Goal: Task Accomplishment & Management: Manage account settings

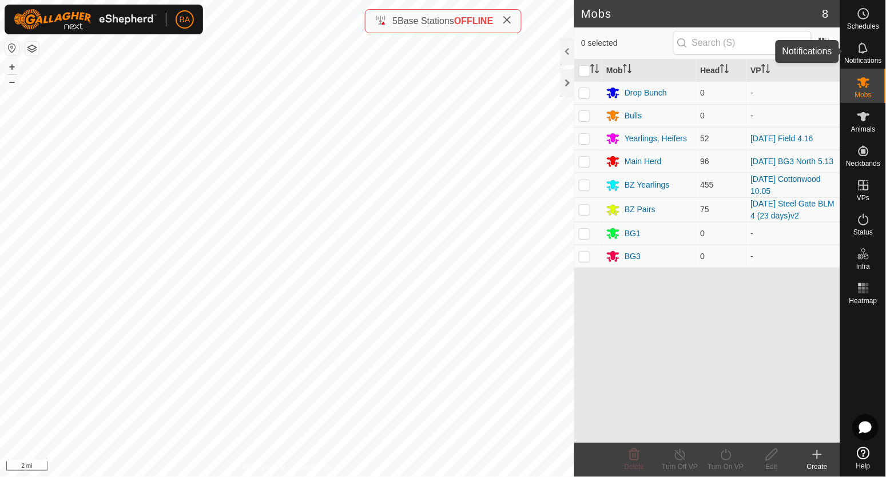
click at [866, 47] on icon at bounding box center [863, 47] width 9 height 11
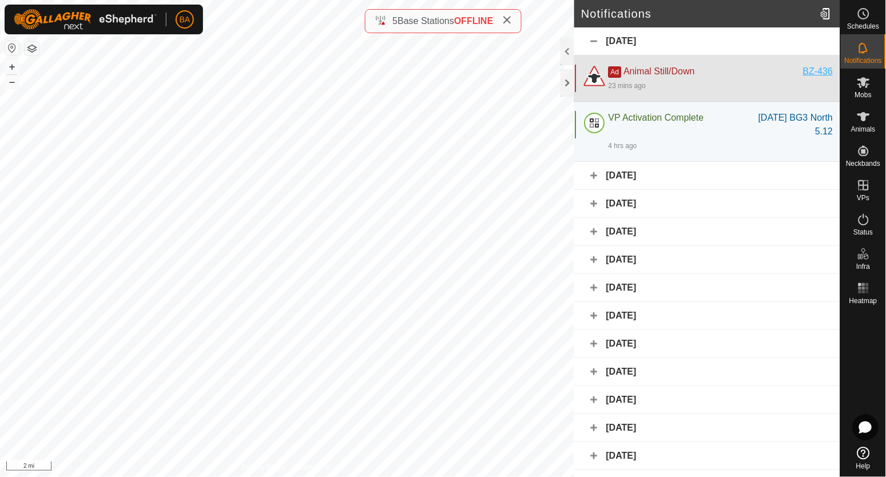
click at [805, 72] on div "BZ-436" at bounding box center [819, 72] width 30 height 14
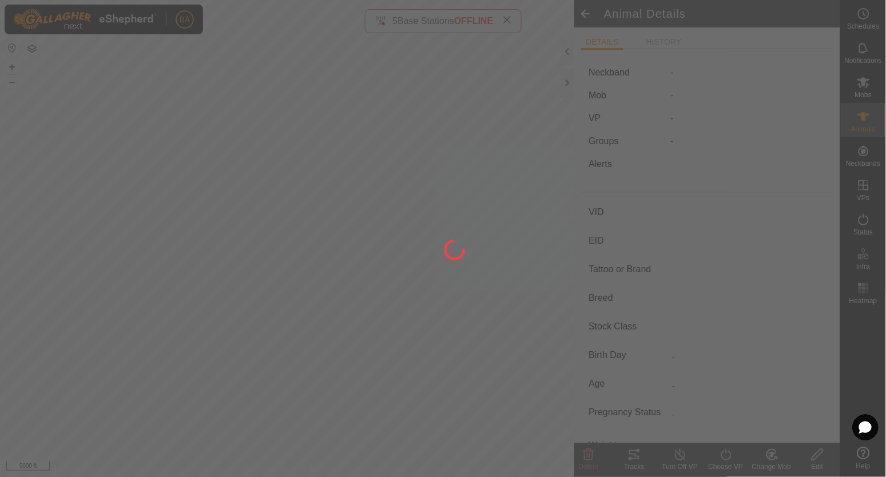
type input "BZ-436"
type input "-"
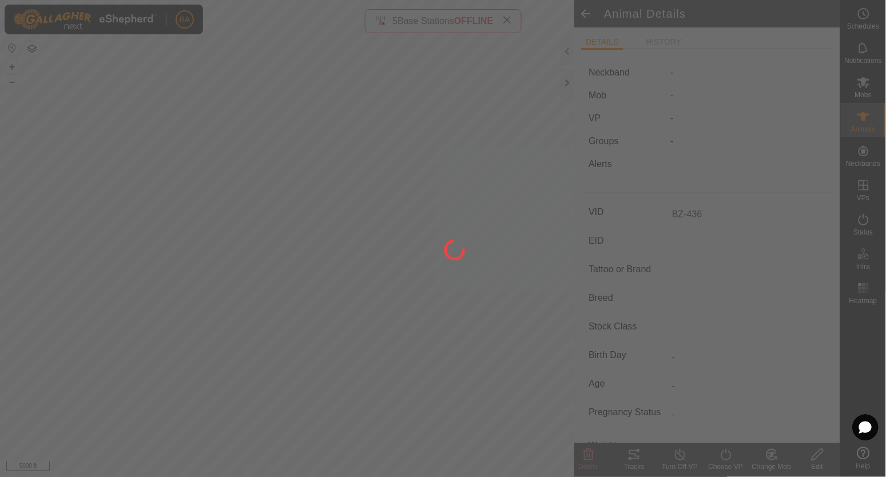
type input "-"
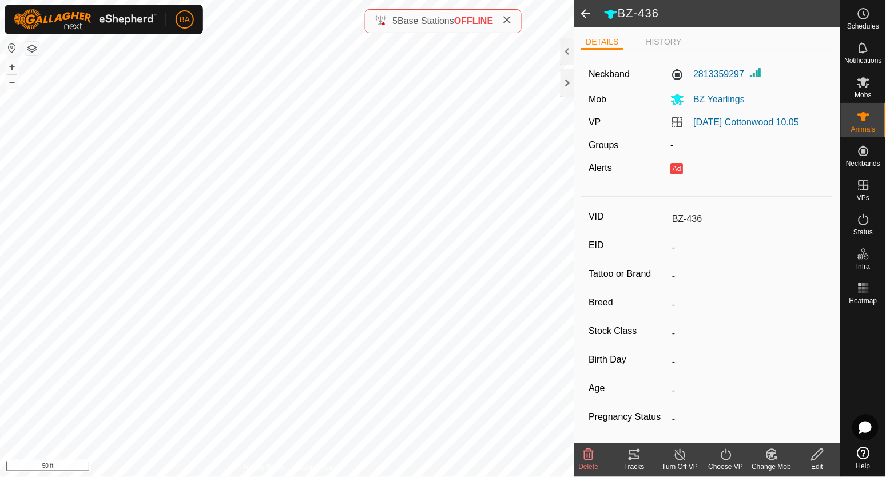
click at [638, 451] on icon at bounding box center [634, 454] width 10 height 9
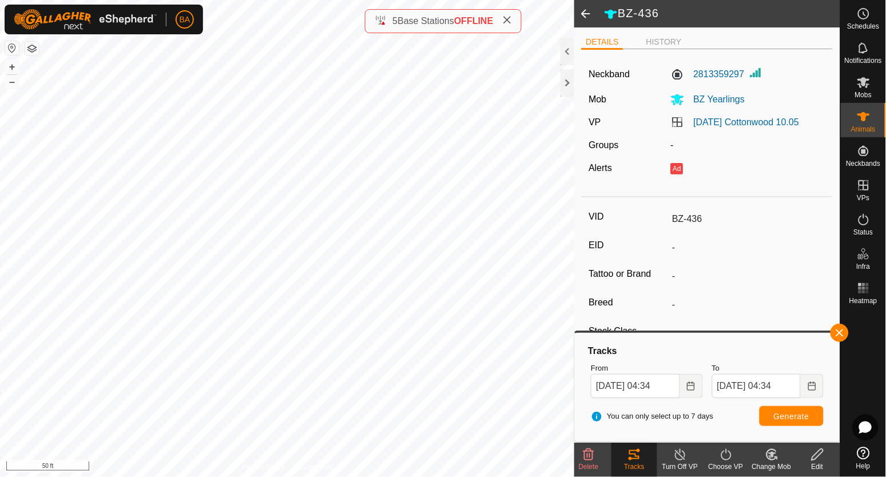
click at [587, 452] on icon at bounding box center [589, 455] width 14 height 14
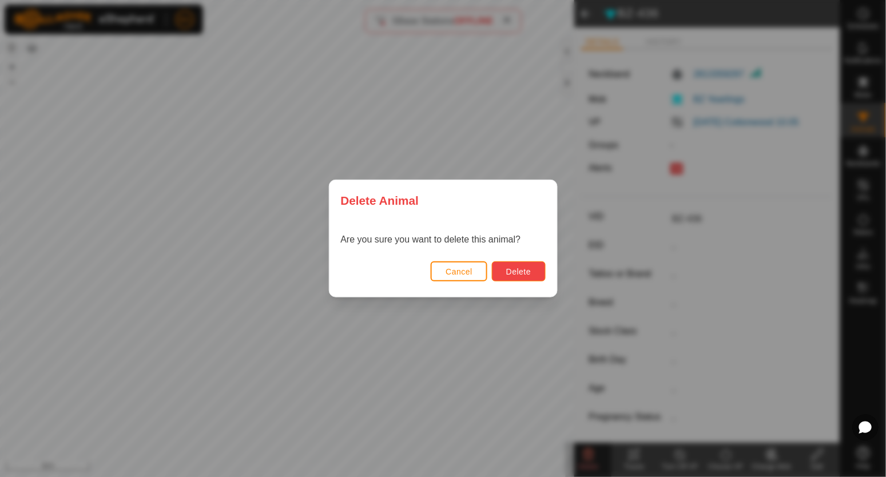
click at [503, 277] on button "Delete" at bounding box center [518, 271] width 53 height 20
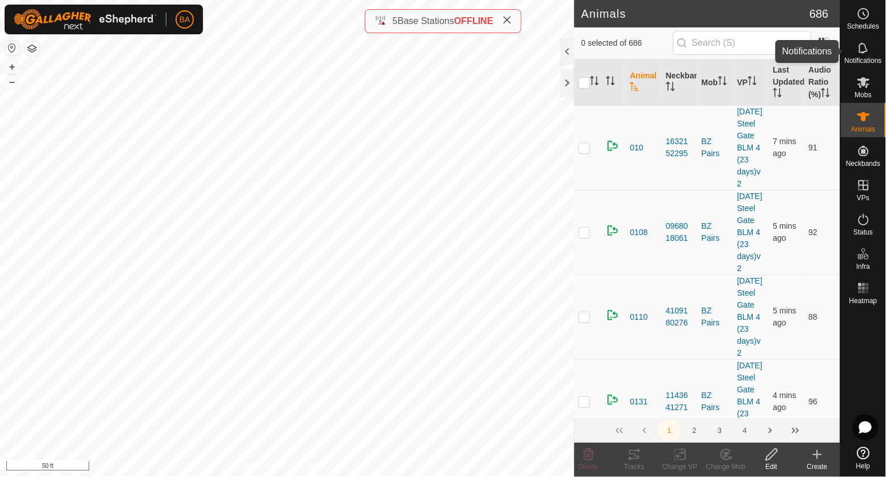
click at [857, 45] on icon at bounding box center [864, 48] width 14 height 14
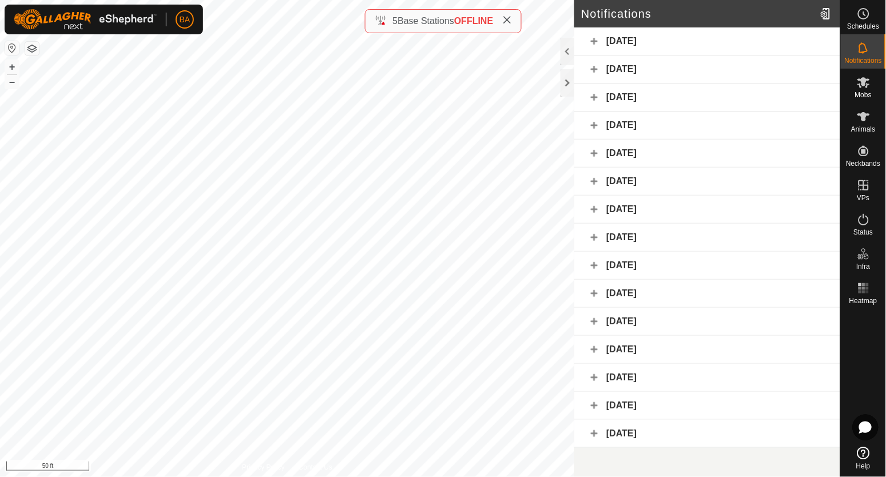
click at [674, 73] on div "[DATE]" at bounding box center [707, 69] width 266 height 28
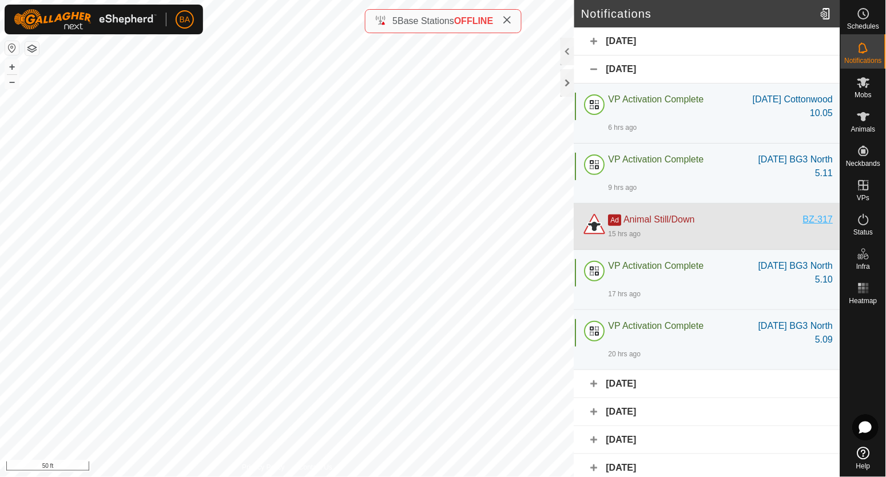
click at [815, 219] on div "BZ-317" at bounding box center [819, 220] width 30 height 14
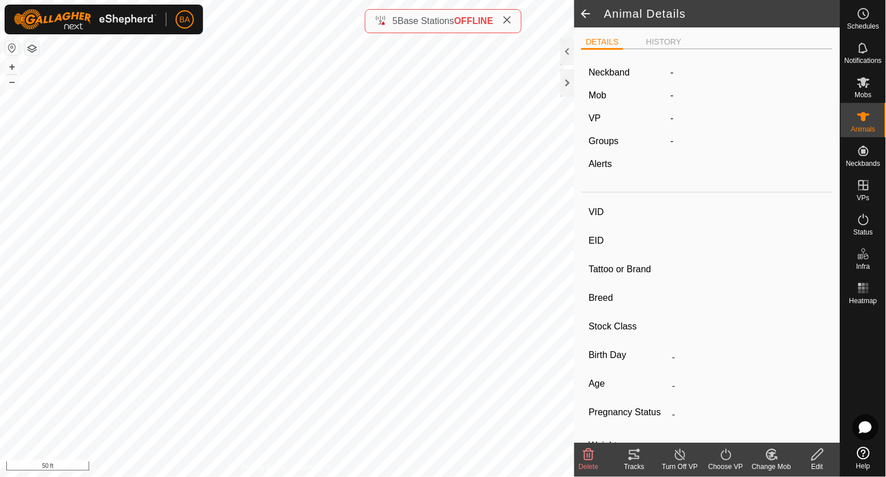
type input "BZ-317"
type input "-"
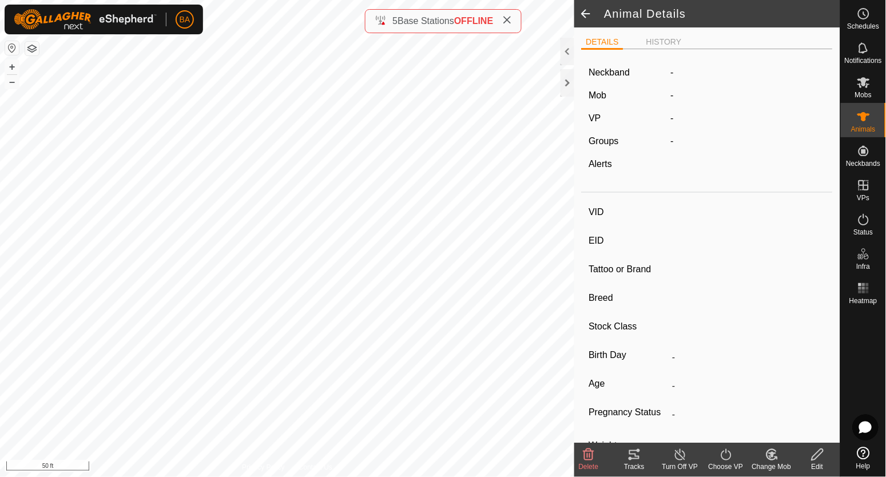
type input "-"
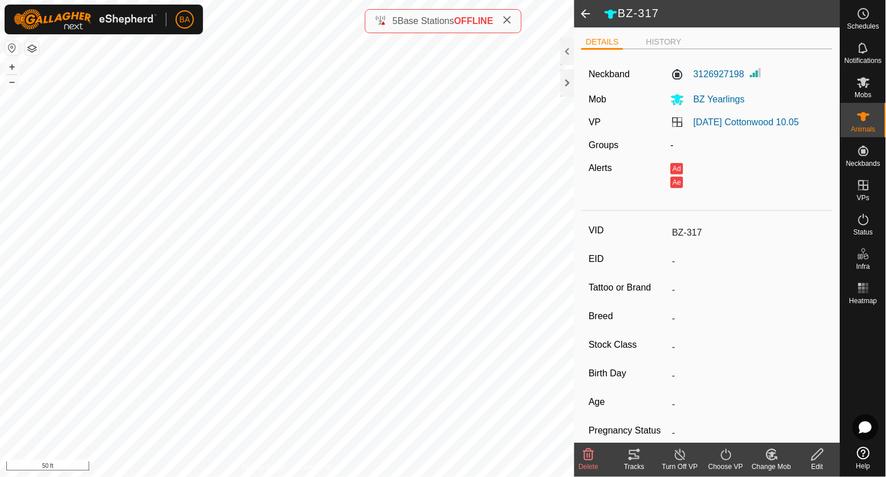
click at [630, 456] on icon at bounding box center [635, 455] width 14 height 14
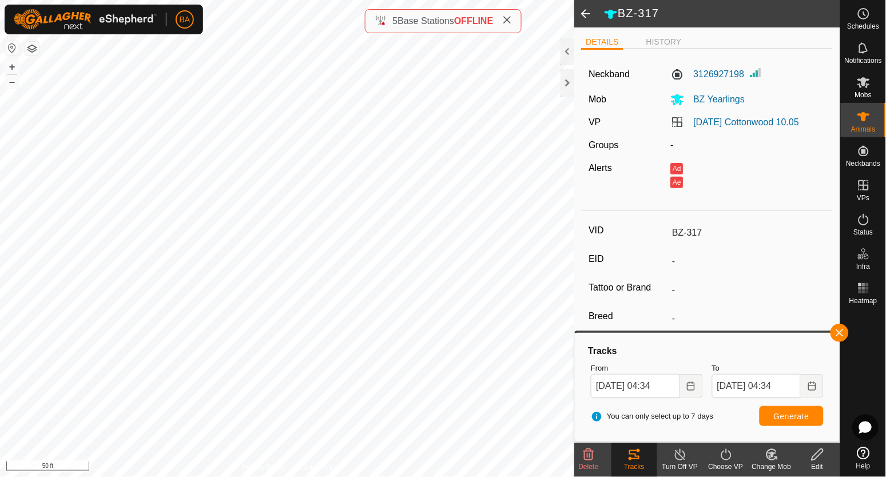
click at [582, 460] on icon at bounding box center [589, 455] width 14 height 14
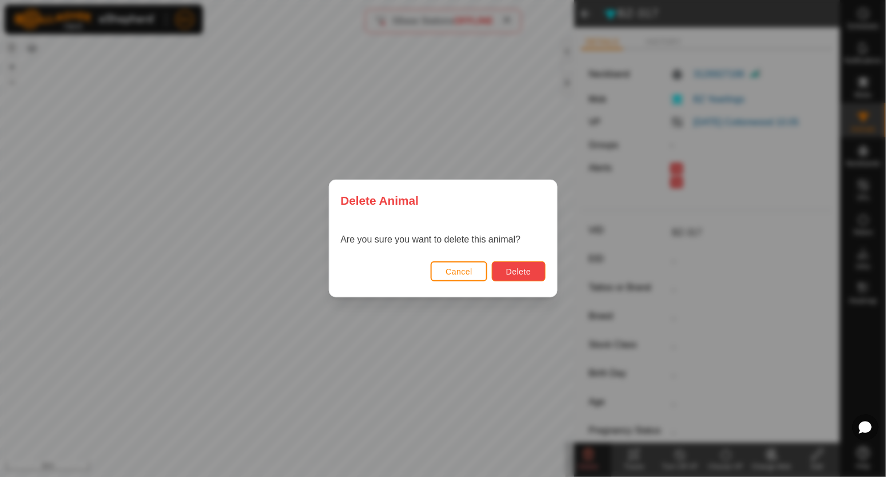
click at [497, 276] on button "Delete" at bounding box center [518, 271] width 53 height 20
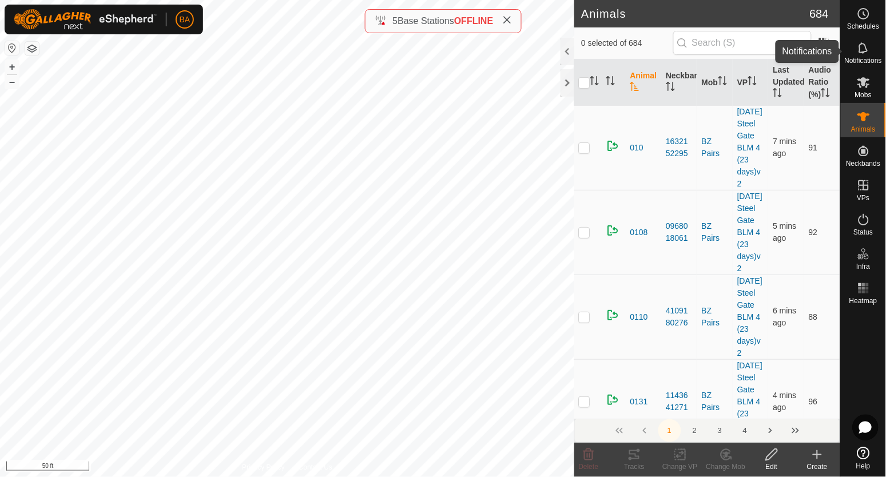
click at [871, 59] on span "Notifications" at bounding box center [863, 60] width 37 height 7
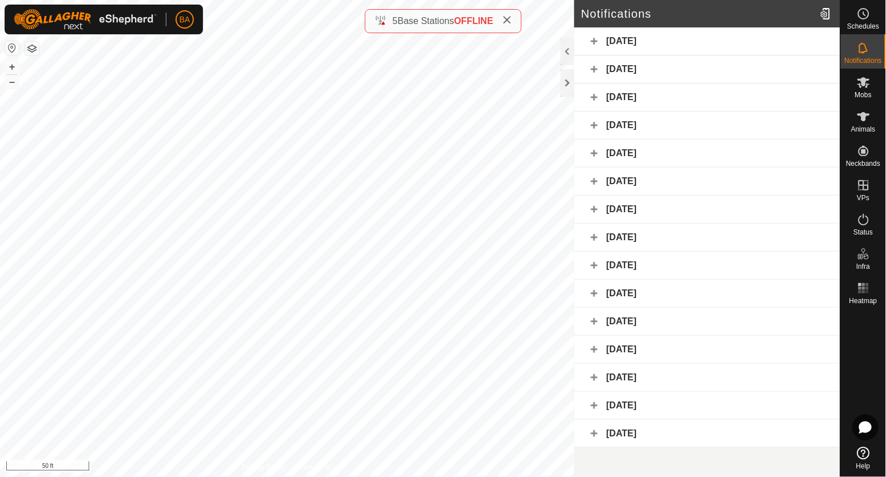
click at [762, 92] on div "[DATE]" at bounding box center [707, 98] width 266 height 28
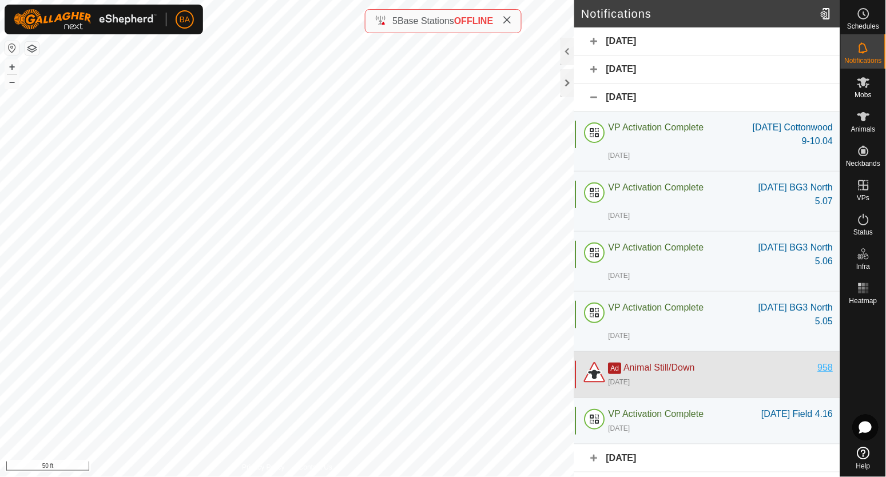
click at [820, 366] on div "958" at bounding box center [825, 368] width 15 height 14
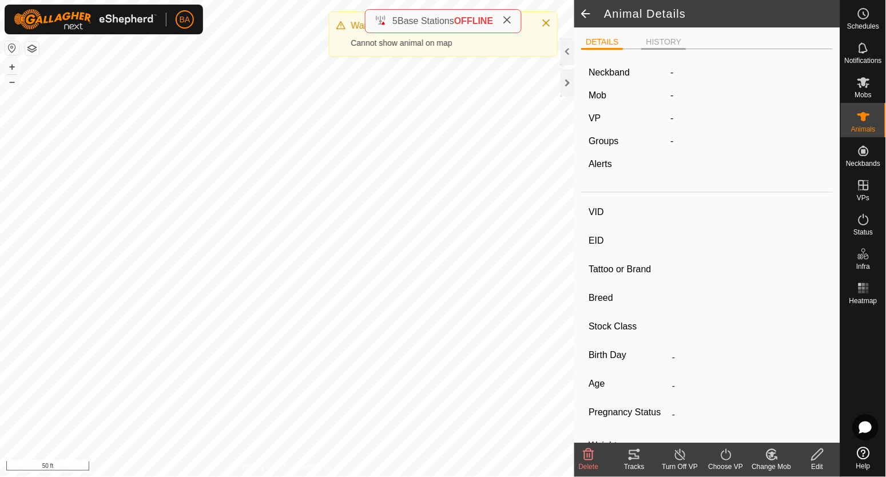
type input "958"
type input "-"
type input "A-V"
type input "Hereford"
type input "Cow"
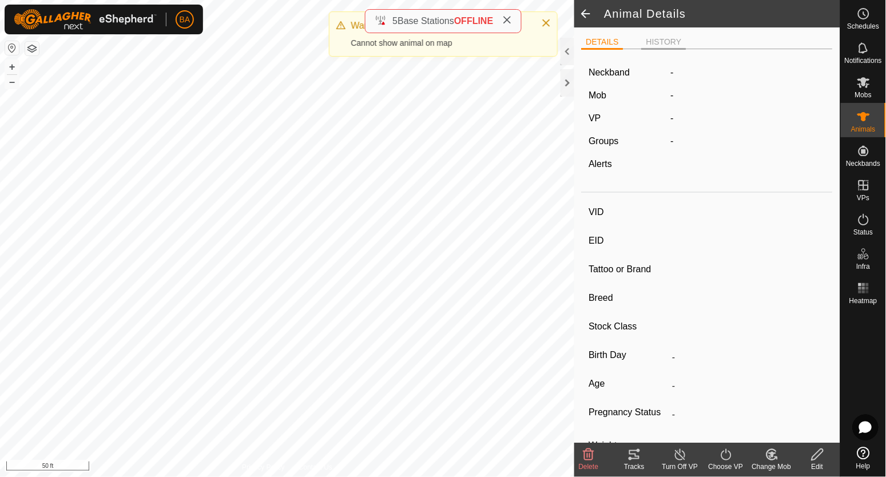
type input "0 kg"
type input "-"
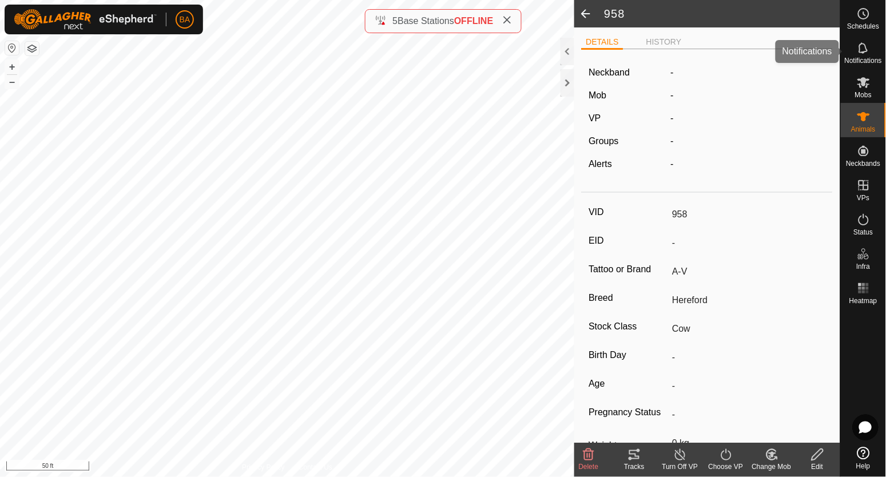
click at [869, 54] on icon at bounding box center [864, 48] width 14 height 14
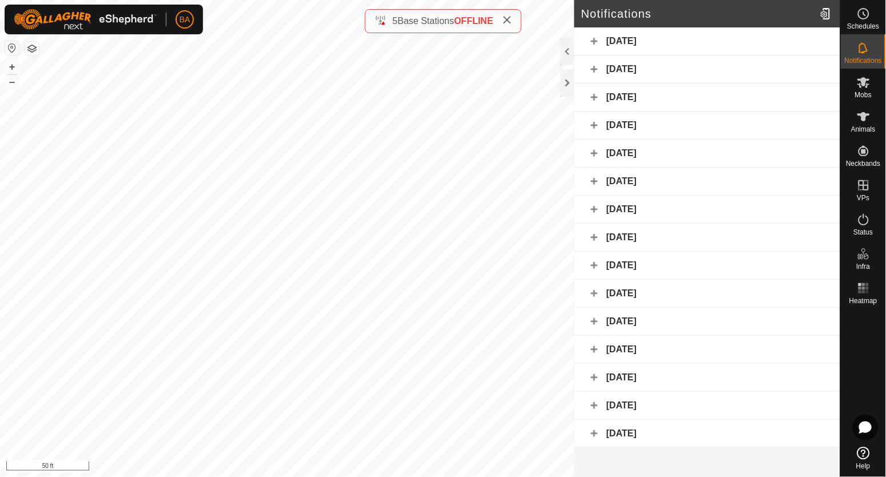
click at [684, 98] on div "[DATE]" at bounding box center [707, 98] width 266 height 28
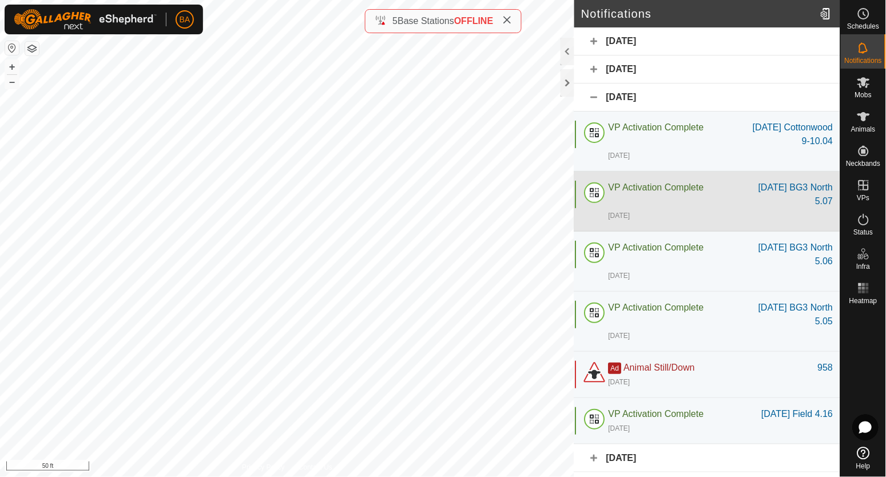
click at [676, 103] on div "[DATE]" at bounding box center [707, 98] width 266 height 28
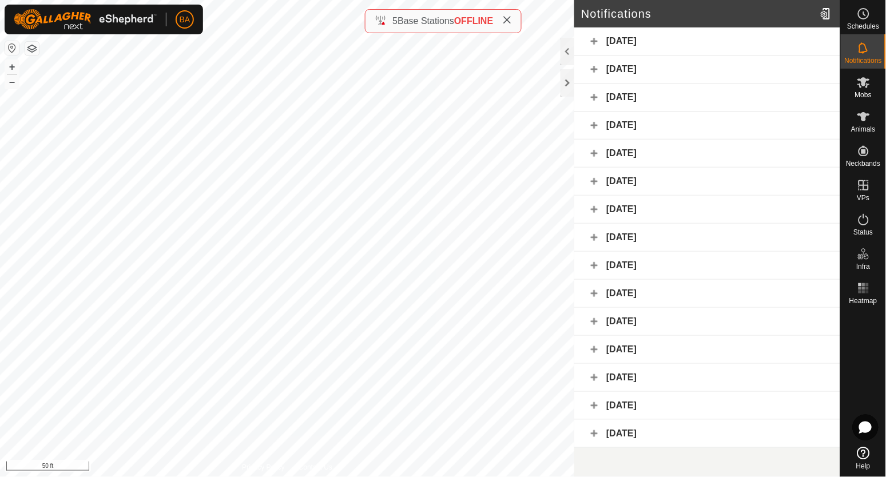
click at [683, 122] on div "[DATE]" at bounding box center [707, 126] width 266 height 28
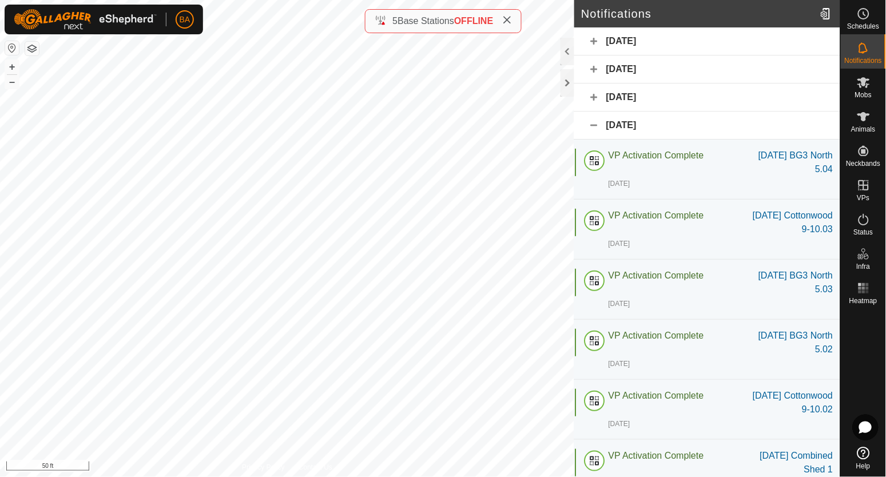
click at [683, 122] on div "[DATE]" at bounding box center [707, 126] width 266 height 28
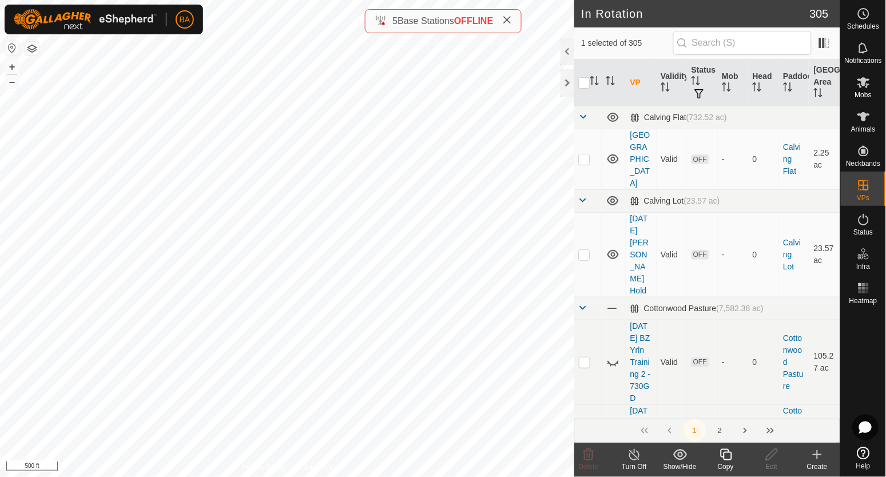
checkbox input "true"
checkbox input "false"
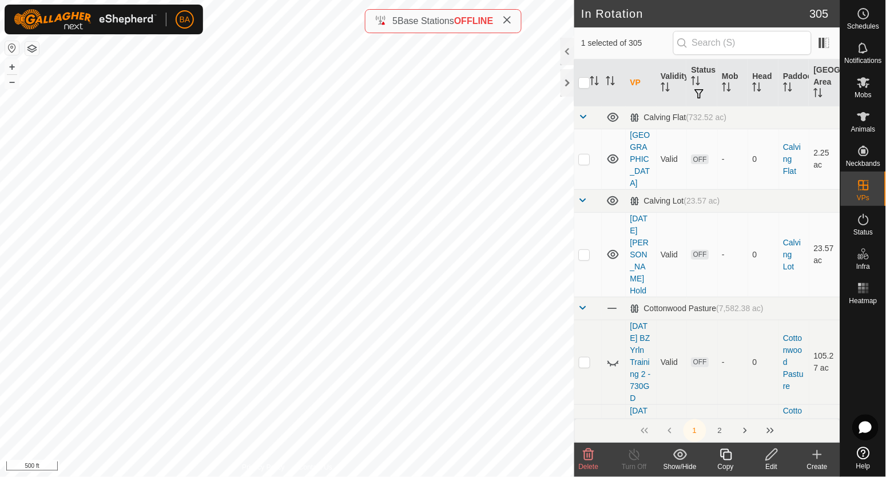
checkbox input "false"
checkbox input "true"
checkbox input "false"
checkbox input "true"
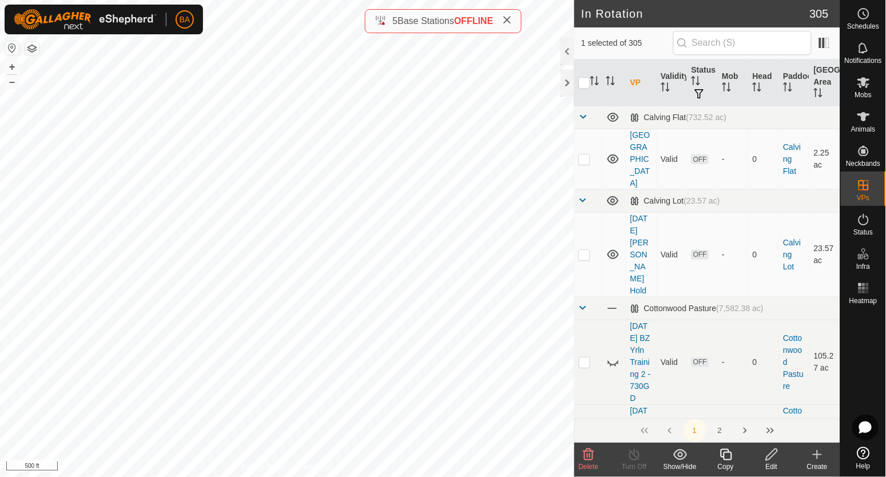
checkbox input "false"
checkbox input "true"
click at [729, 452] on icon at bounding box center [725, 454] width 11 height 11
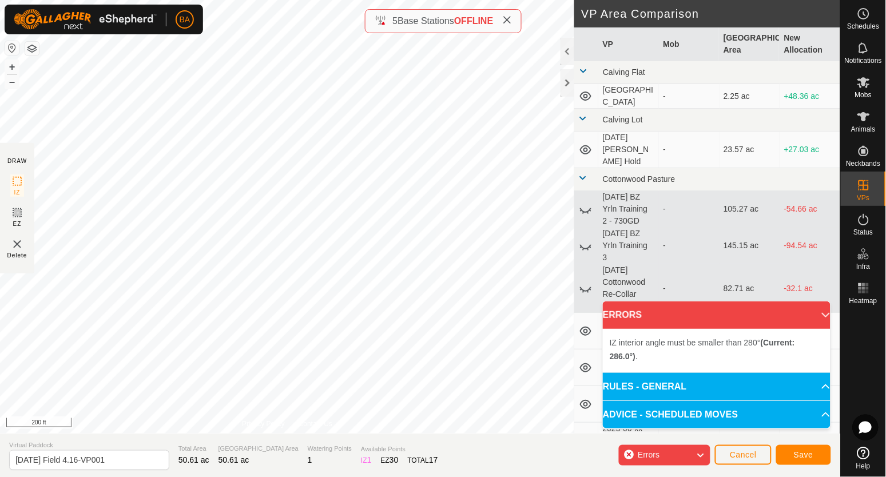
click at [352, 112] on div "IZ interior angle must be smaller than 280° (Current: 286.0°) . + – ⇧ i 200 ft" at bounding box center [287, 217] width 574 height 434
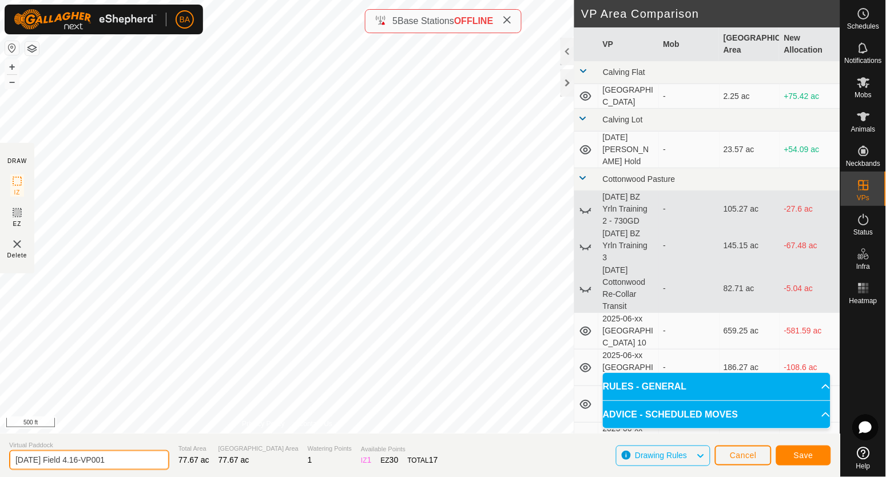
drag, startPoint x: 94, startPoint y: 460, endPoint x: 178, endPoint y: 465, distance: 84.2
click at [178, 465] on section "Virtual Paddock [DATE] Field 4.16-VP001 Total Area 77.67 ac Grazing Area 77.67 …" at bounding box center [420, 455] width 840 height 43
type input "[DATE] Field 4.16v2"
click at [801, 458] on span "Save" at bounding box center [803, 455] width 19 height 9
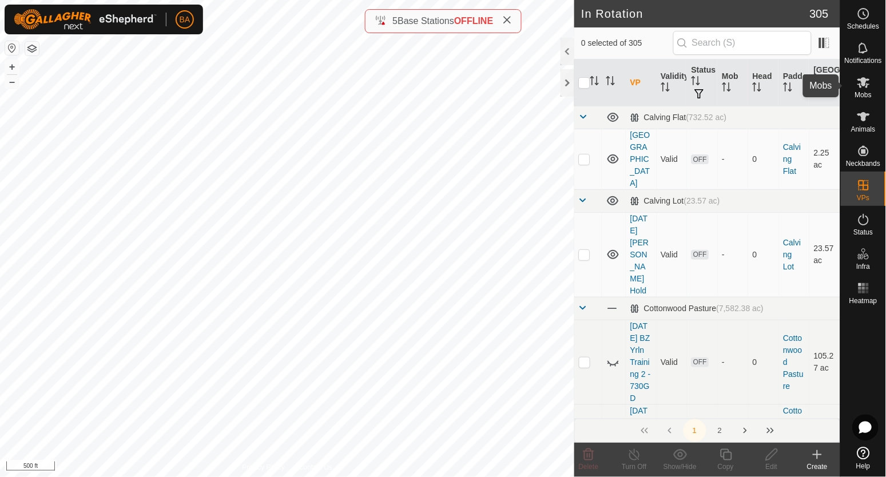
click at [861, 84] on icon at bounding box center [863, 82] width 13 height 11
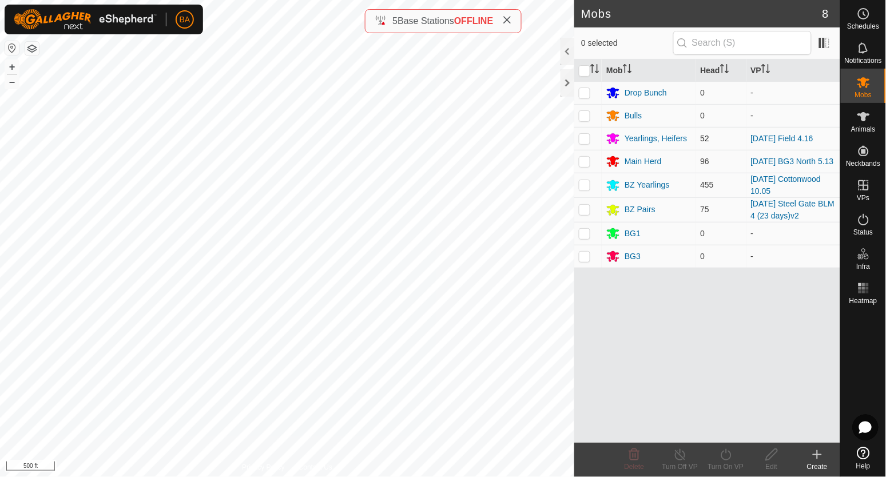
click at [582, 142] on p-checkbox at bounding box center [584, 138] width 11 height 9
checkbox input "true"
click at [730, 467] on div "Turn On VP" at bounding box center [726, 467] width 46 height 10
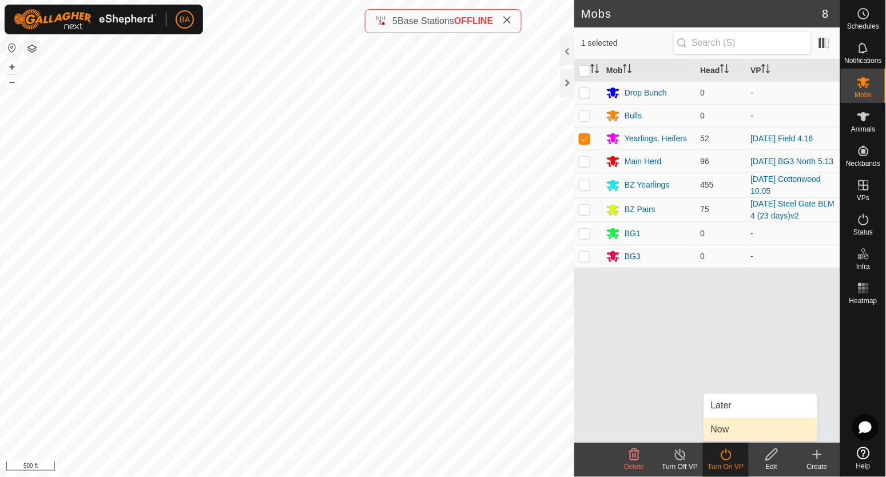
click at [723, 435] on link "Now" at bounding box center [760, 429] width 113 height 23
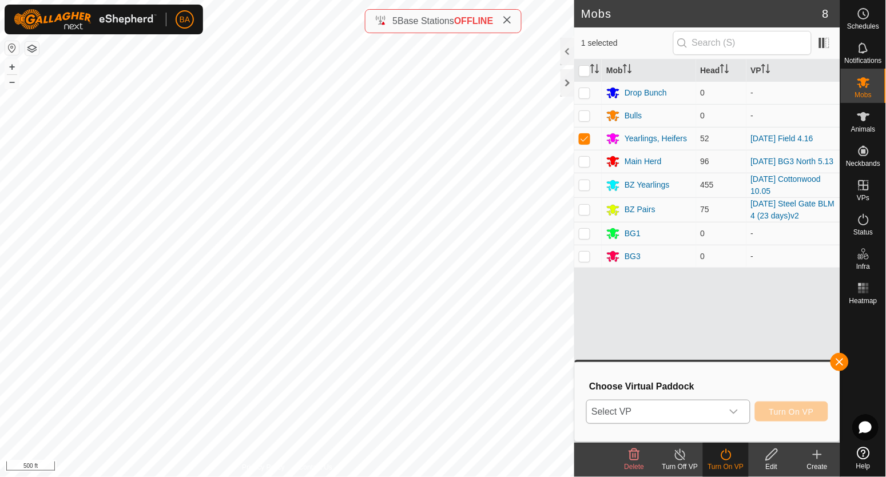
click at [685, 420] on span "Select VP" at bounding box center [654, 411] width 135 height 23
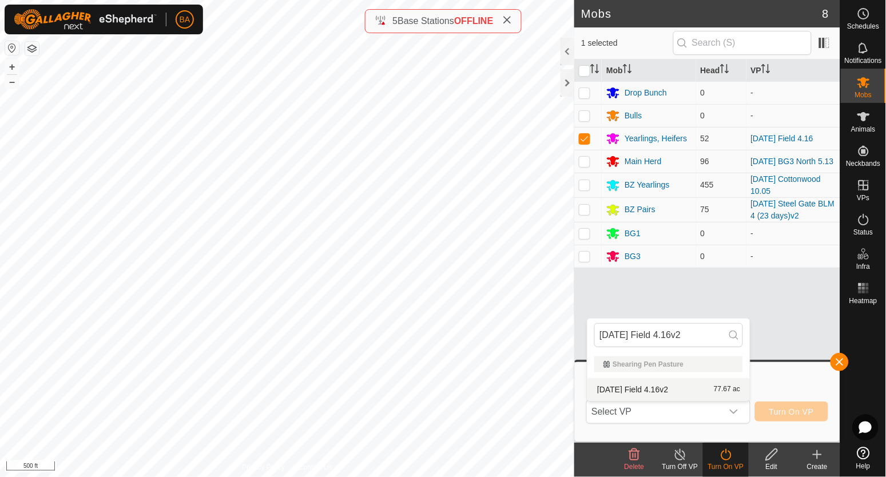
type input "[DATE] Field 4.16v2"
click at [660, 393] on li "[DATE] Field 4.16v2 77.67 ac" at bounding box center [668, 389] width 162 height 23
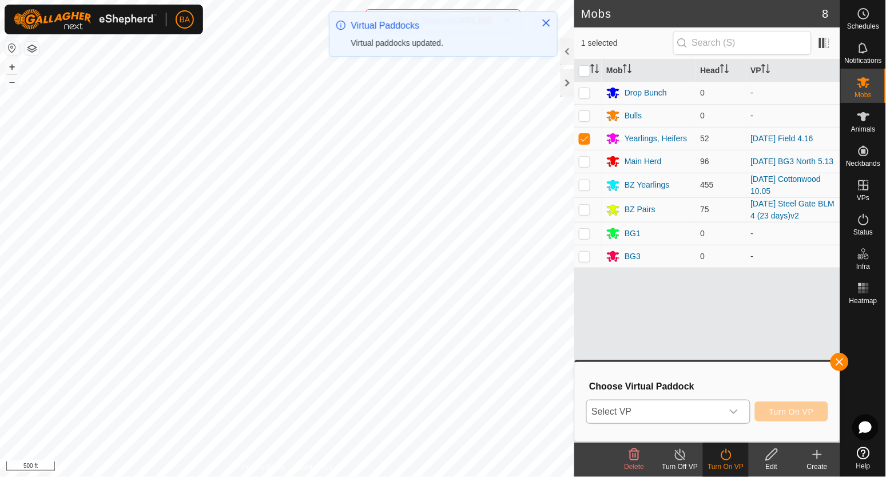
click at [730, 414] on icon "dropdown trigger" at bounding box center [733, 411] width 9 height 9
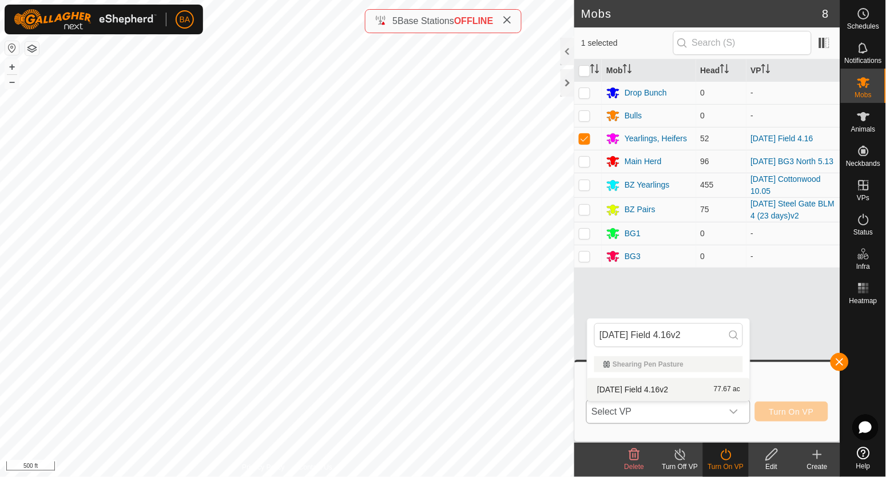
type input "[DATE] Field 4.16v2"
click at [703, 382] on li "[DATE] Field 4.16v2 77.67 ac" at bounding box center [668, 389] width 162 height 23
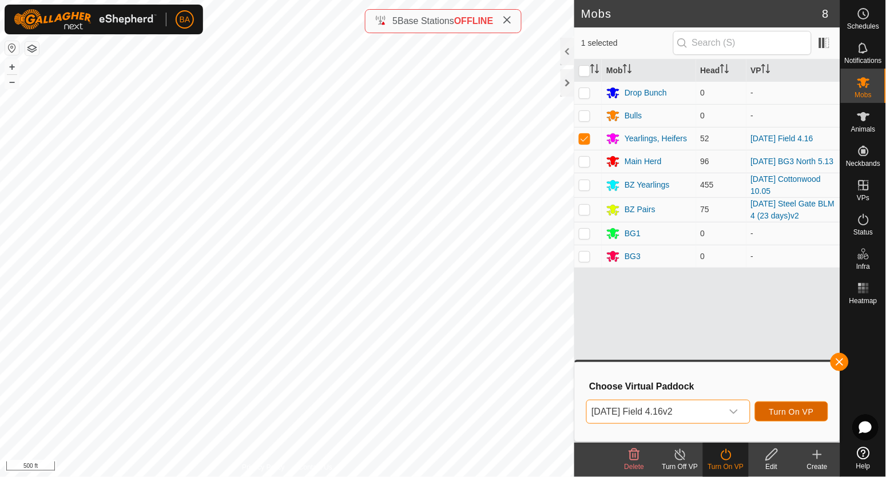
click at [772, 409] on span "Turn On VP" at bounding box center [791, 411] width 45 height 9
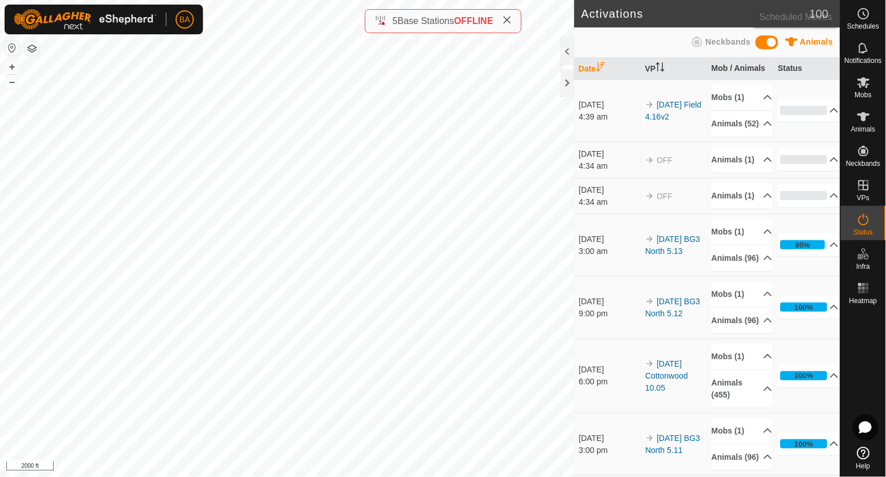
click at [860, 26] on span "Schedules" at bounding box center [863, 26] width 32 height 7
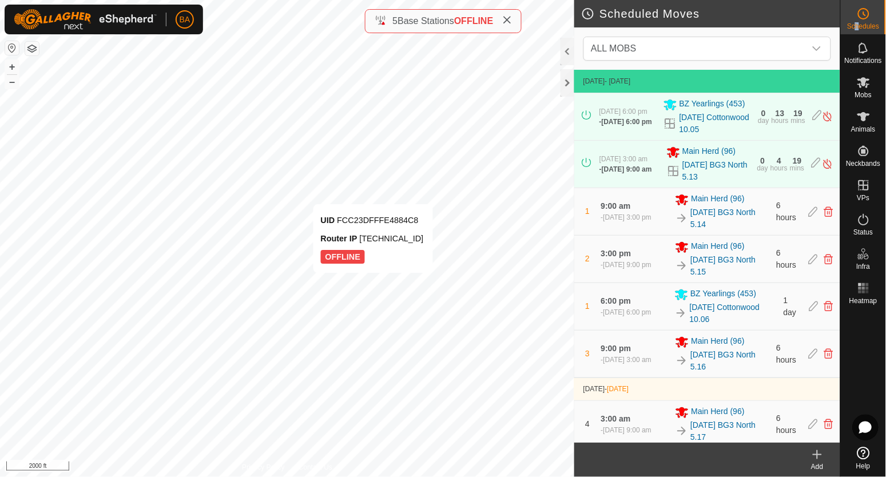
click at [393, 263] on div "UID FCC23DFFFE4884C8 Router IP [TECHNICAL_ID] OFFLINE + – ⇧ i 2000 ft" at bounding box center [287, 238] width 574 height 477
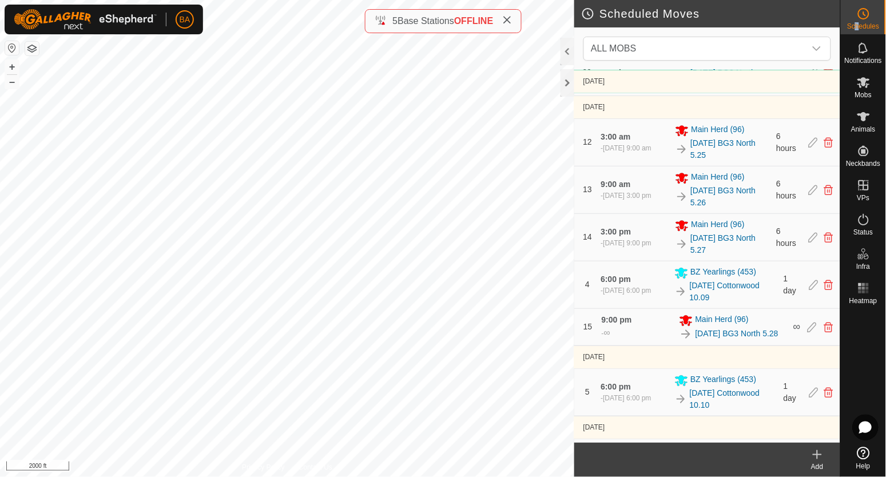
scroll to position [787, 0]
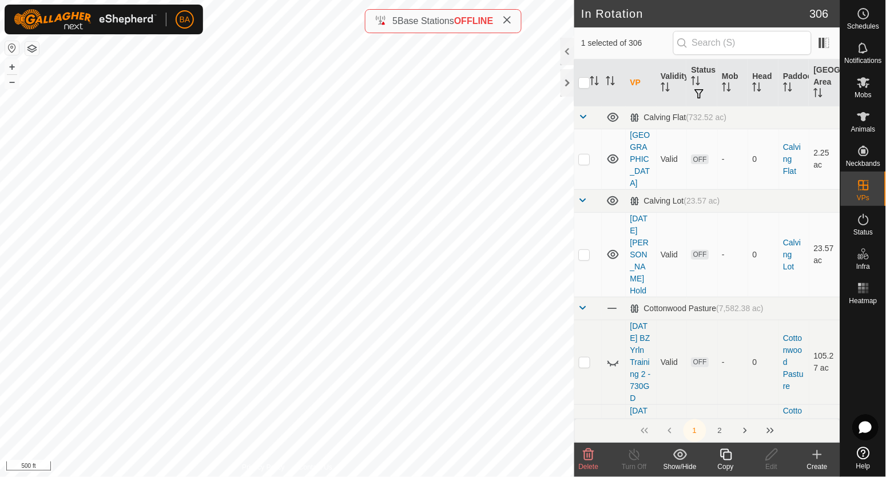
click at [820, 451] on icon at bounding box center [818, 455] width 14 height 14
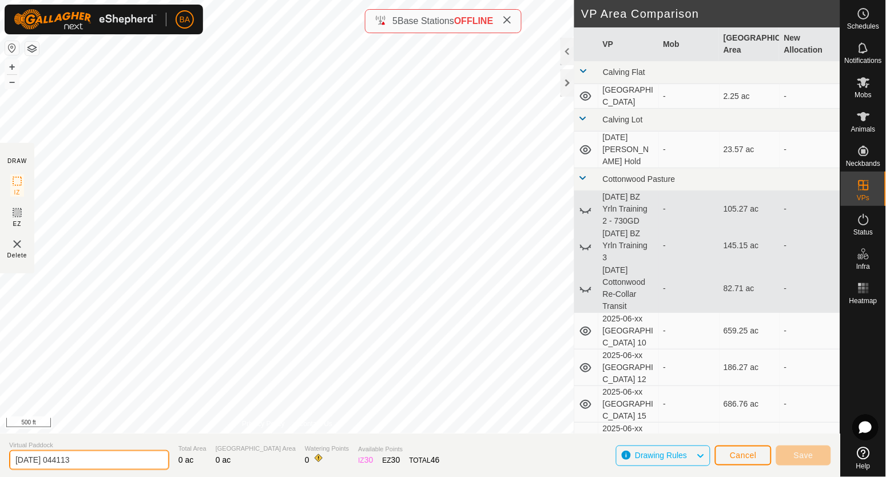
click at [80, 458] on input "[DATE] 044113" at bounding box center [89, 460] width 160 height 20
click at [57, 460] on input "[DATE] Trap Transfer" at bounding box center [89, 460] width 160 height 20
type input "[DATE] Trap Transfer"
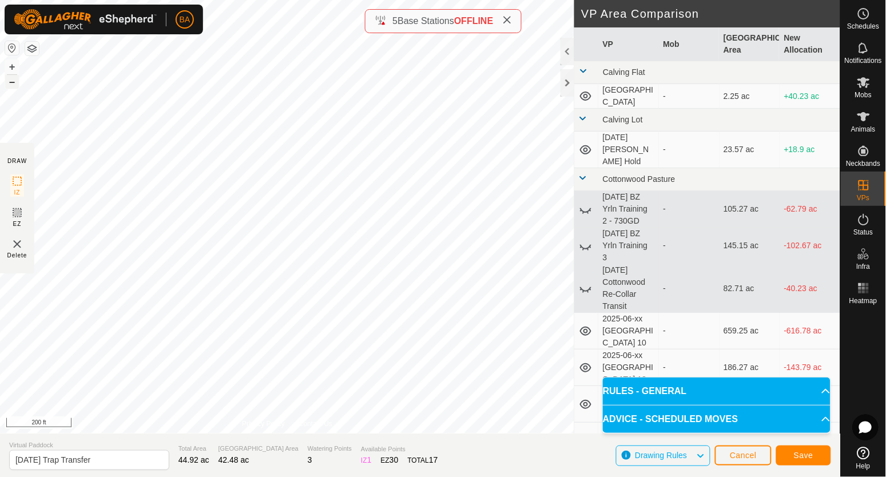
click at [14, 82] on button "–" at bounding box center [12, 82] width 14 height 14
click at [800, 454] on span "Save" at bounding box center [803, 455] width 19 height 9
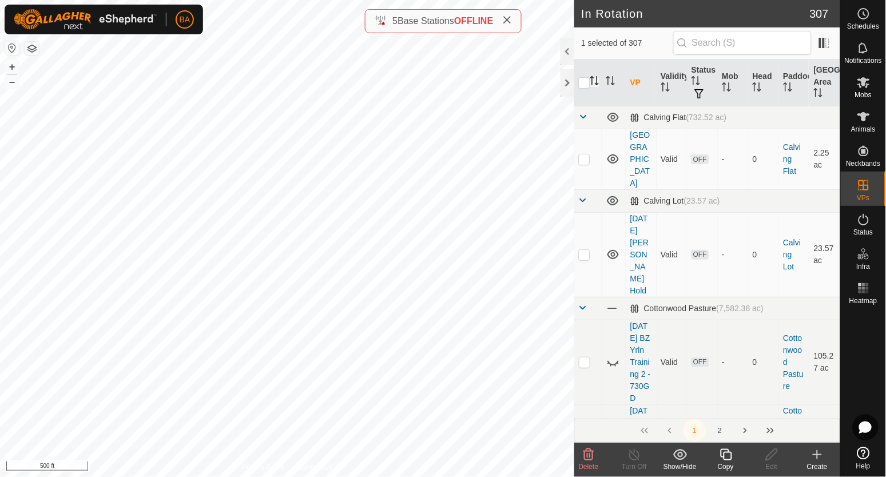
click at [597, 81] on icon "Activate to sort" at bounding box center [594, 80] width 9 height 9
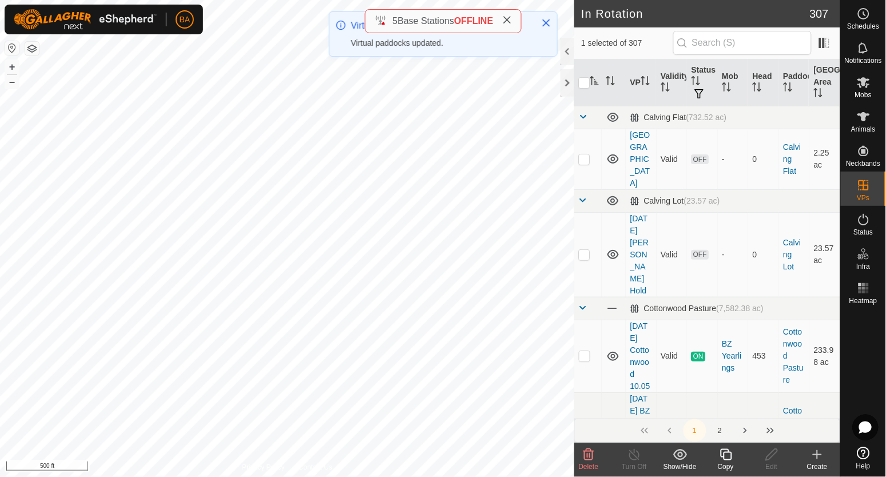
click at [721, 431] on button "2" at bounding box center [720, 430] width 23 height 23
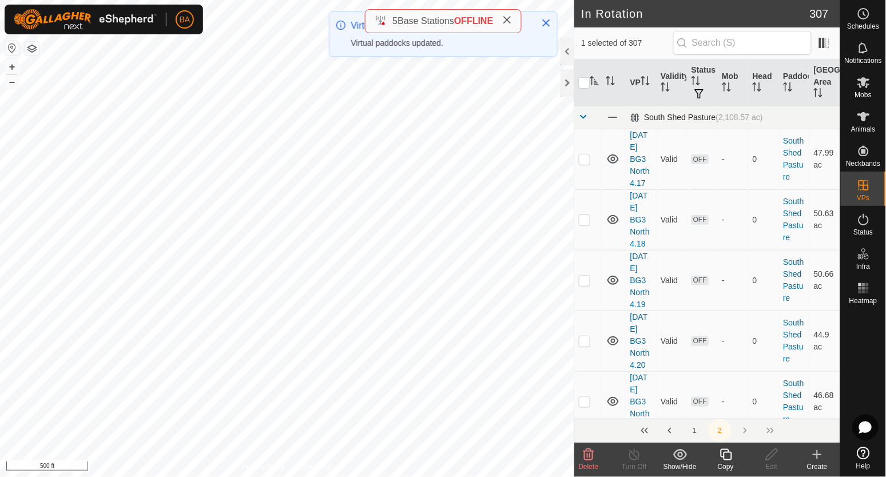
click at [586, 118] on span at bounding box center [583, 116] width 9 height 9
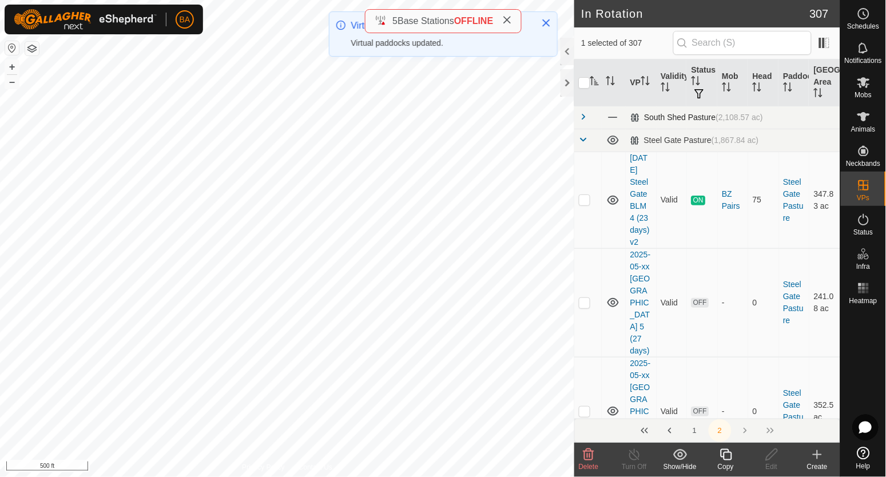
click at [585, 114] on span at bounding box center [583, 116] width 9 height 9
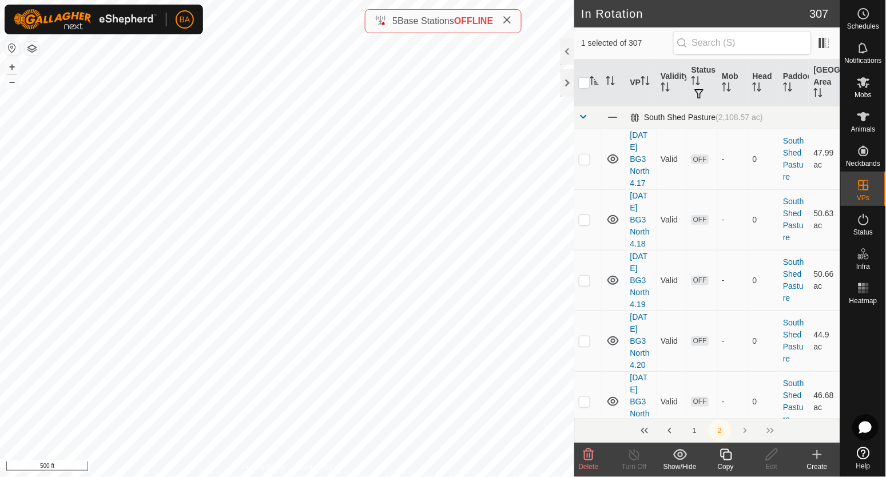
click at [582, 114] on span at bounding box center [583, 116] width 9 height 9
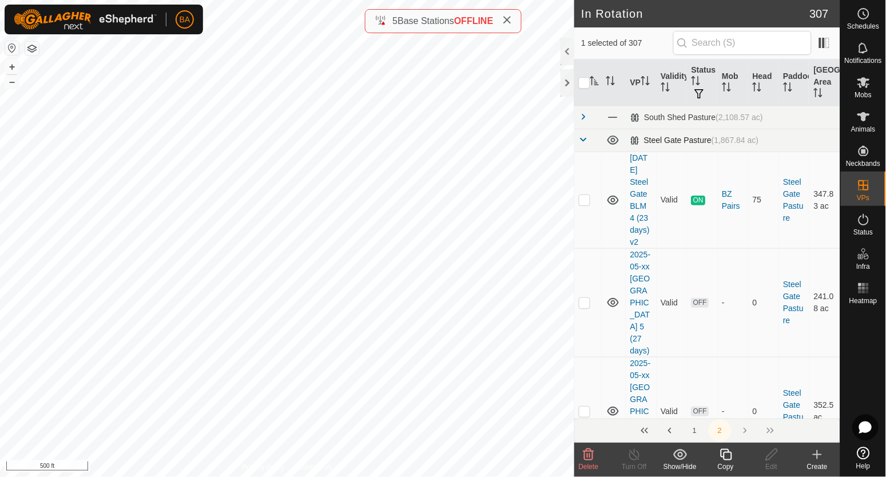
click at [585, 138] on span at bounding box center [583, 139] width 9 height 9
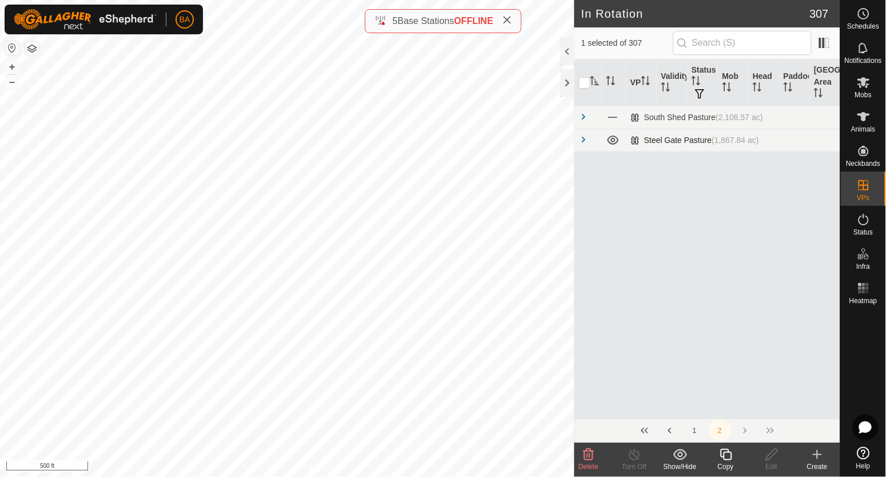
click at [586, 140] on span at bounding box center [583, 139] width 9 height 9
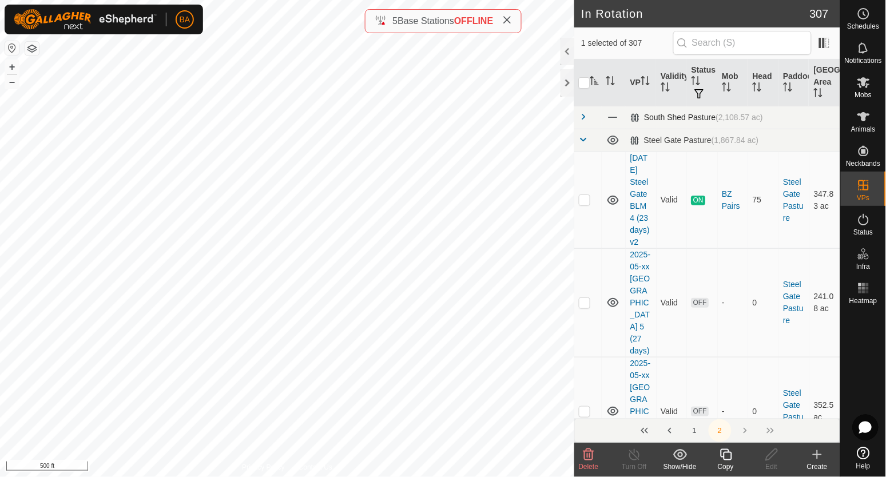
click at [587, 117] on span at bounding box center [583, 116] width 9 height 9
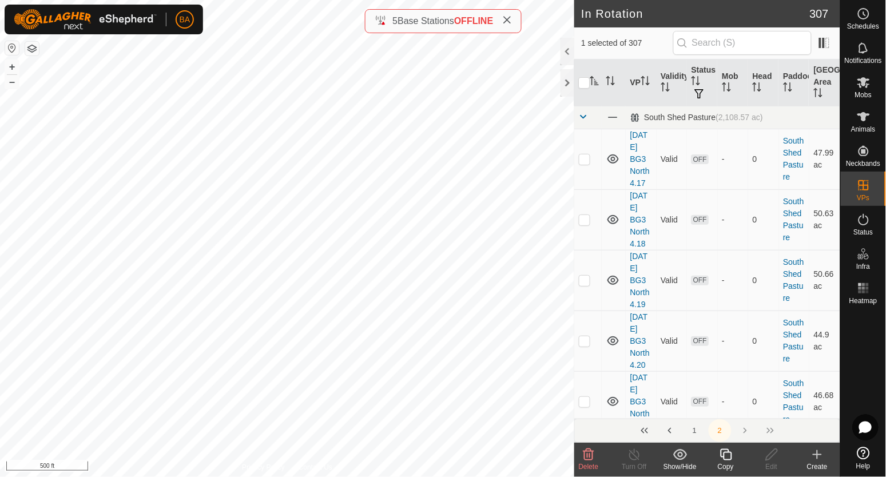
click at [598, 82] on icon "Activate to sort" at bounding box center [594, 80] width 9 height 9
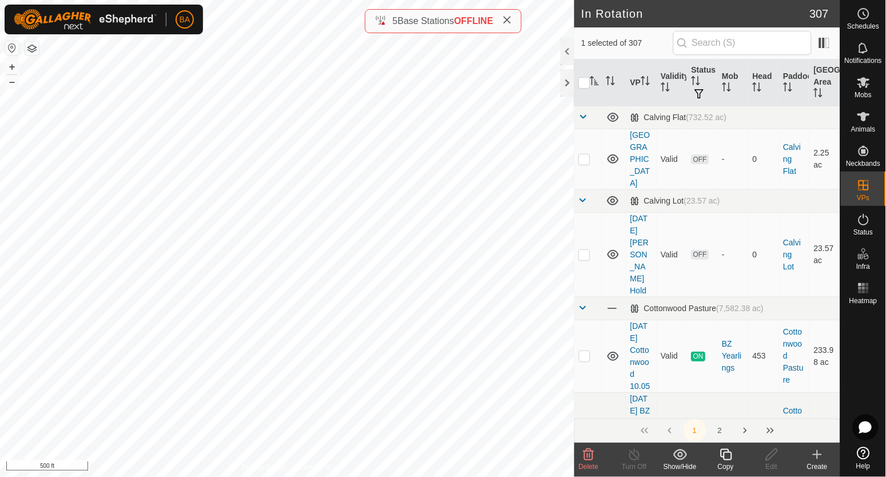
click at [725, 430] on button "2" at bounding box center [720, 430] width 23 height 23
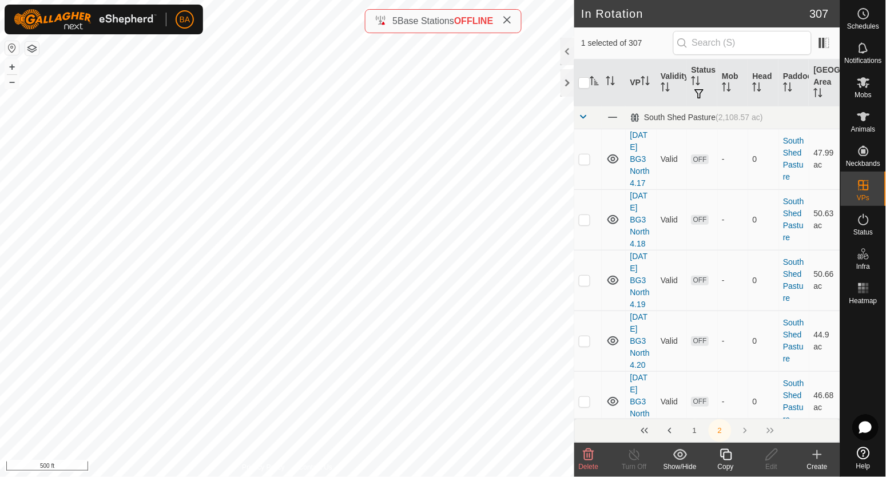
click at [694, 432] on button "1" at bounding box center [695, 430] width 23 height 23
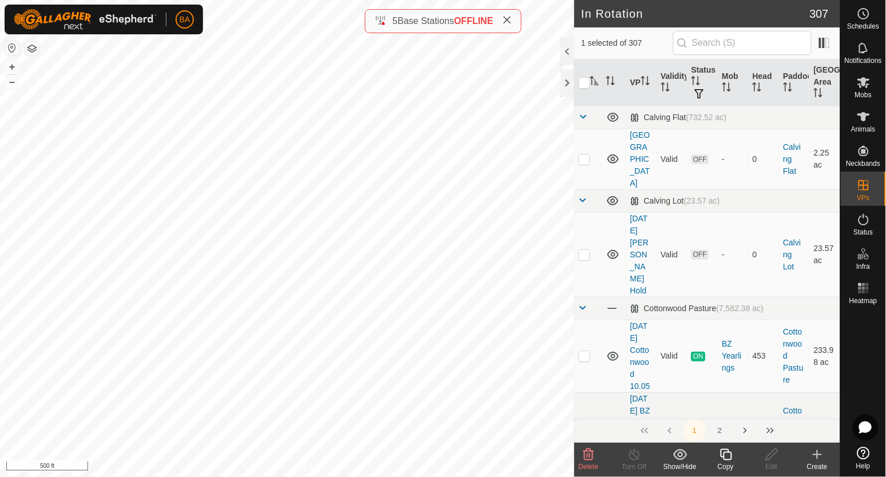
click at [586, 118] on span at bounding box center [583, 116] width 9 height 9
click at [585, 189] on td at bounding box center [587, 200] width 27 height 23
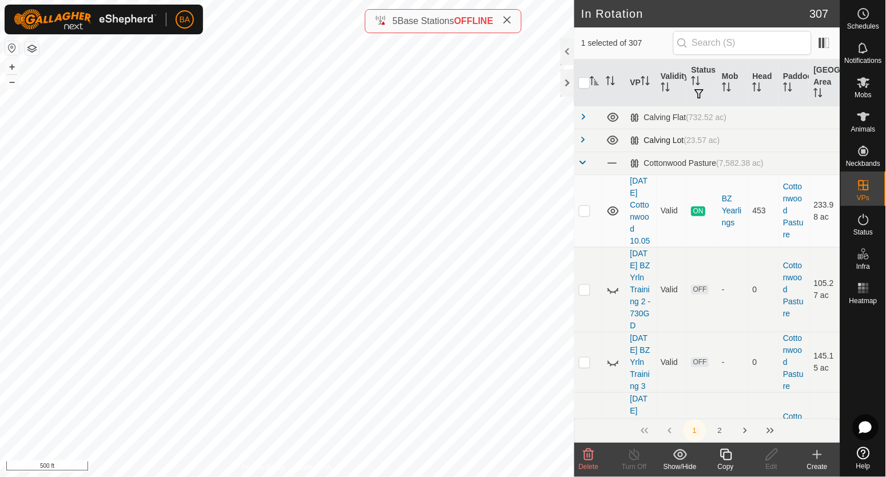
click at [583, 138] on span at bounding box center [583, 139] width 9 height 9
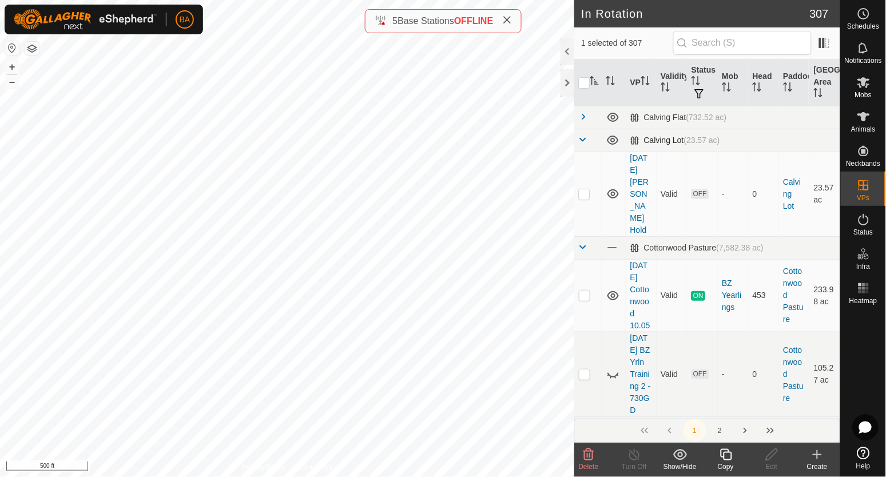
click at [585, 142] on span at bounding box center [583, 139] width 9 height 9
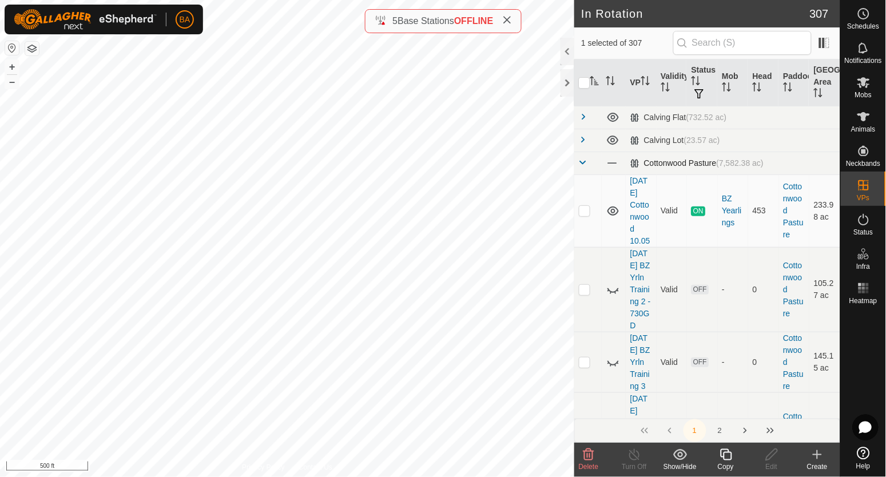
click at [586, 170] on td at bounding box center [587, 163] width 27 height 23
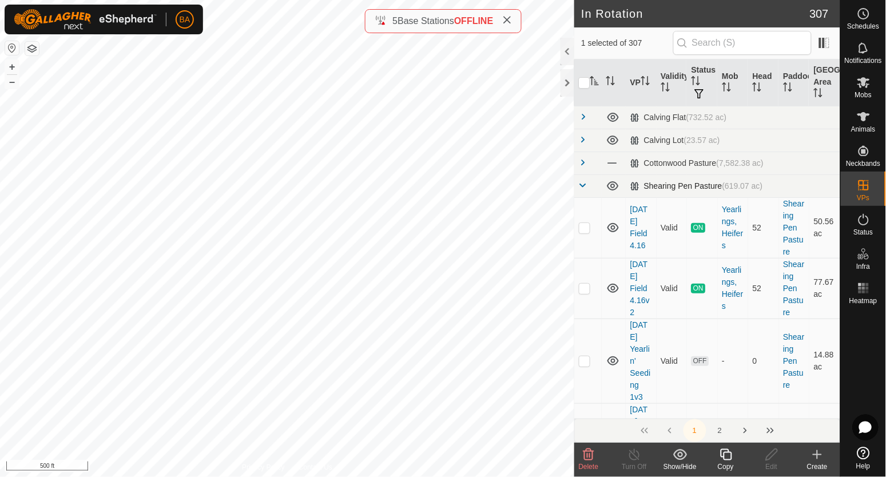
click at [584, 192] on td at bounding box center [587, 185] width 27 height 23
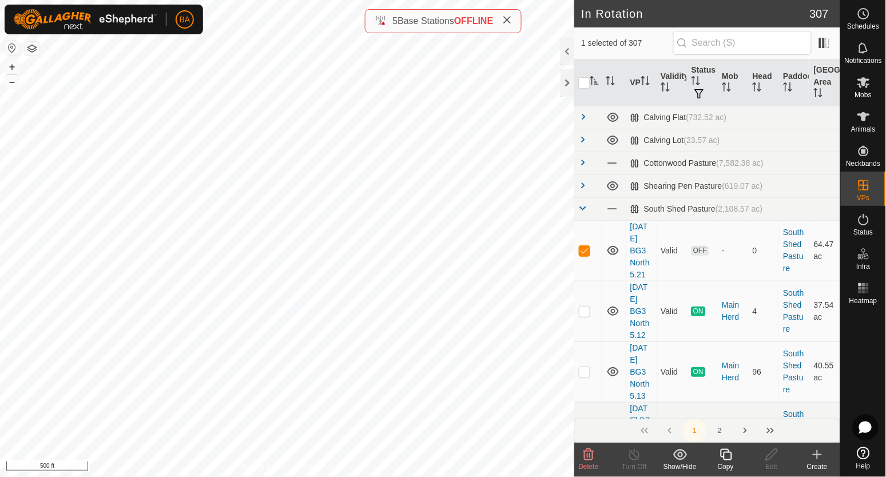
click at [597, 85] on icon "Activate to sort" at bounding box center [595, 80] width 9 height 9
checkbox input "false"
click at [14, 82] on button "–" at bounding box center [12, 82] width 14 height 14
